Goal: Task Accomplishment & Management: Use online tool/utility

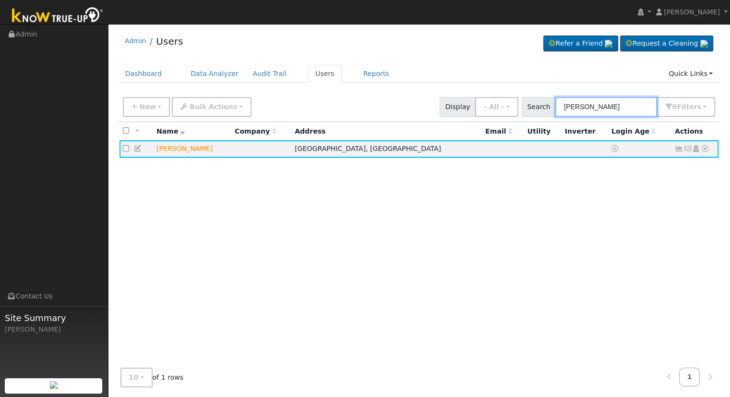
click at [610, 106] on input "[PERSON_NAME]" at bounding box center [607, 107] width 102 height 20
drag, startPoint x: 468, startPoint y: 101, endPoint x: 382, endPoint y: 94, distance: 86.3
click at [432, 98] on div "New Add User Quick Add Quick Connect Quick Convert Lead Bulk Actions Send Email…" at bounding box center [419, 105] width 596 height 23
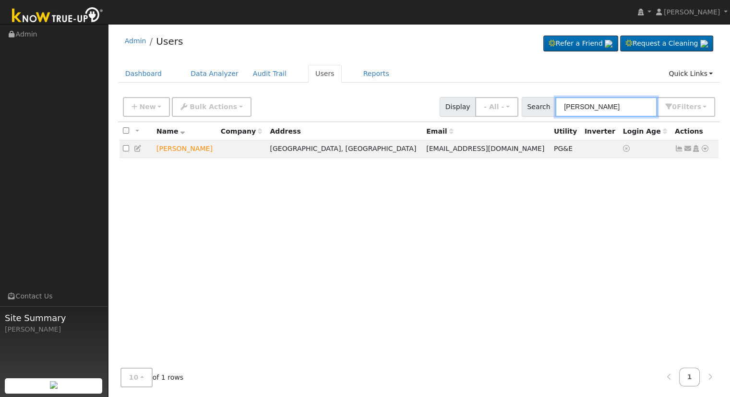
type input "[PERSON_NAME]"
click at [707, 150] on icon at bounding box center [705, 148] width 9 height 7
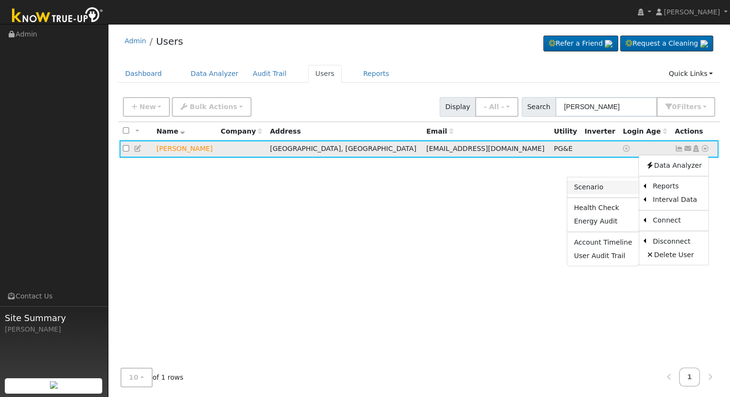
click at [622, 186] on link "Scenario" at bounding box center [604, 187] width 72 height 13
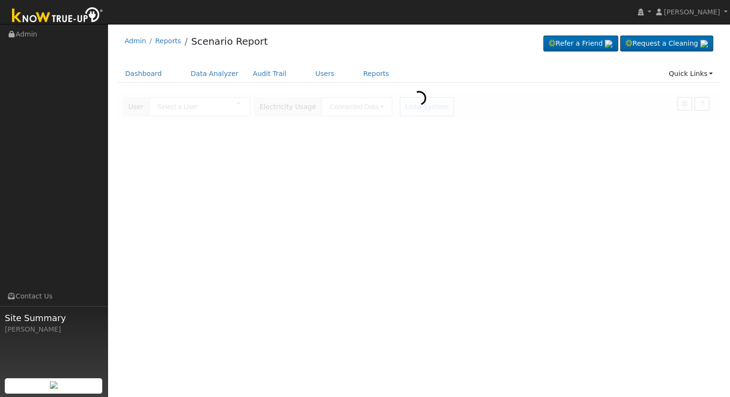
type input "[PERSON_NAME]"
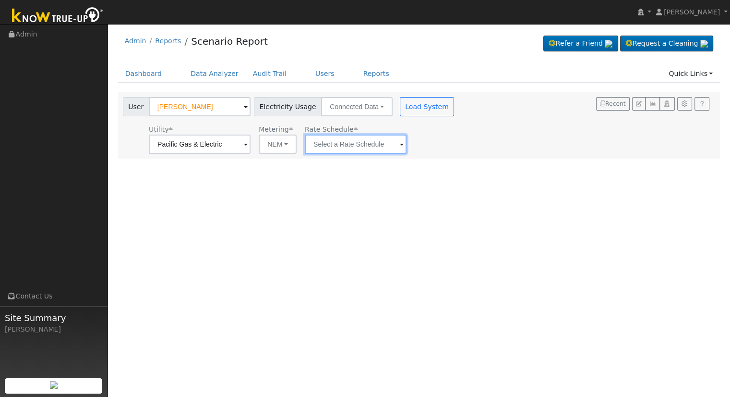
click at [377, 143] on input "text" at bounding box center [356, 143] width 102 height 19
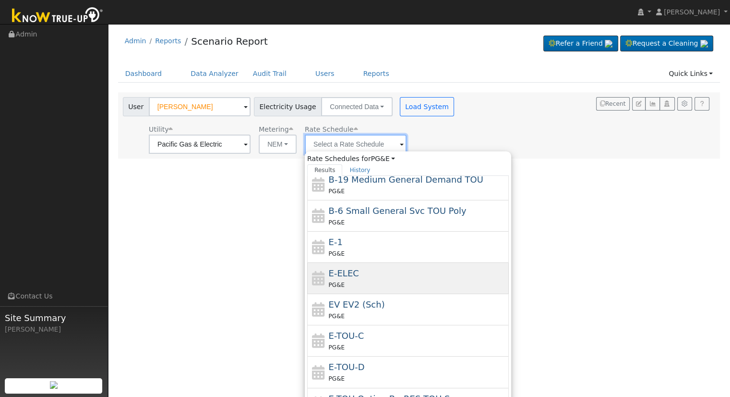
scroll to position [135, 0]
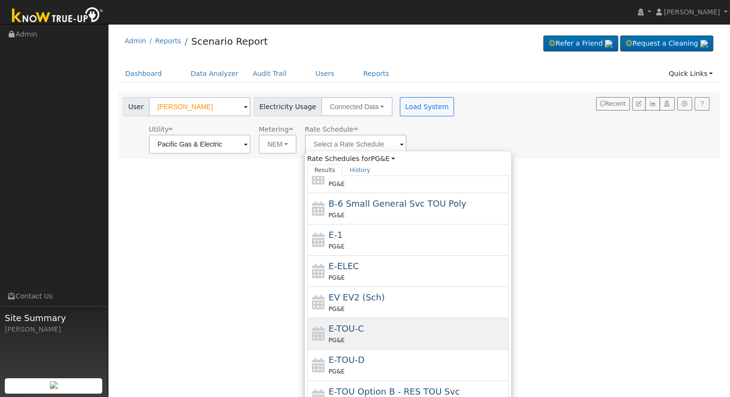
click at [406, 329] on div "E-TOU-C PG&E" at bounding box center [418, 333] width 178 height 23
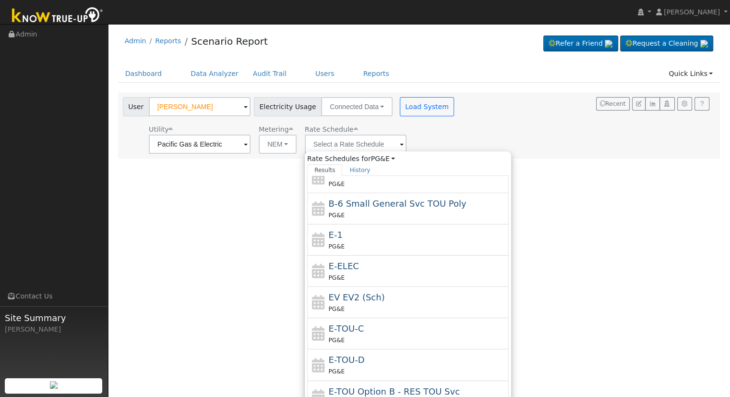
type input "E-TOU-C"
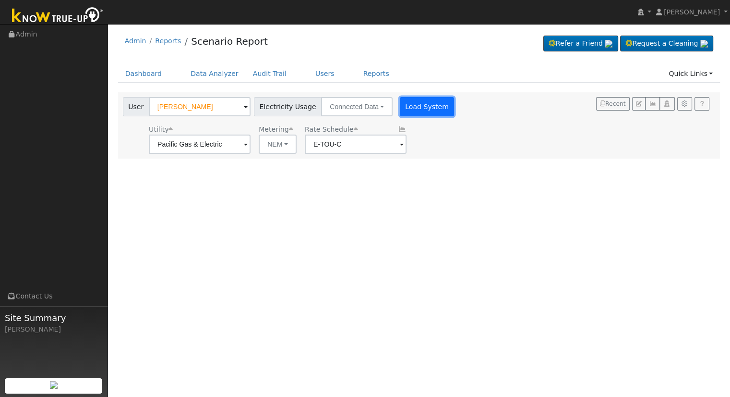
click at [404, 110] on button "Load System" at bounding box center [427, 106] width 55 height 19
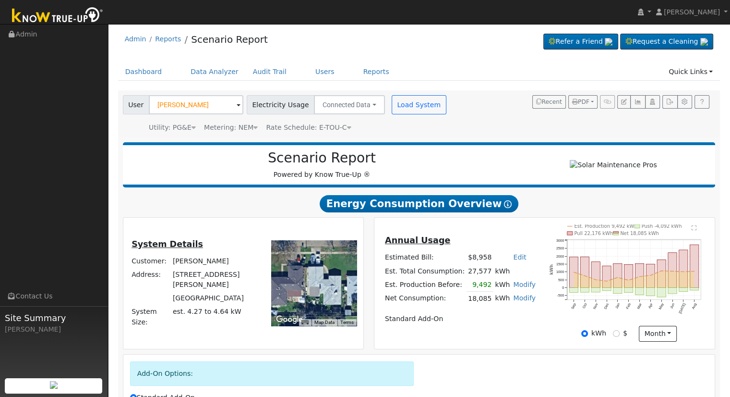
scroll to position [0, 0]
